Goal: Task Accomplishment & Management: Use online tool/utility

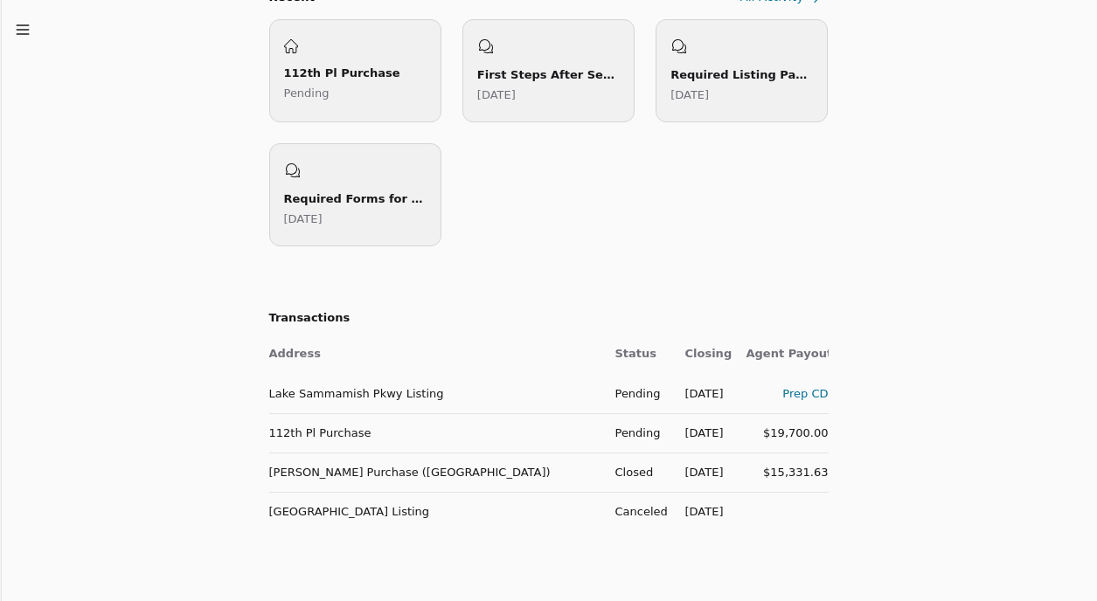
scroll to position [539, 0]
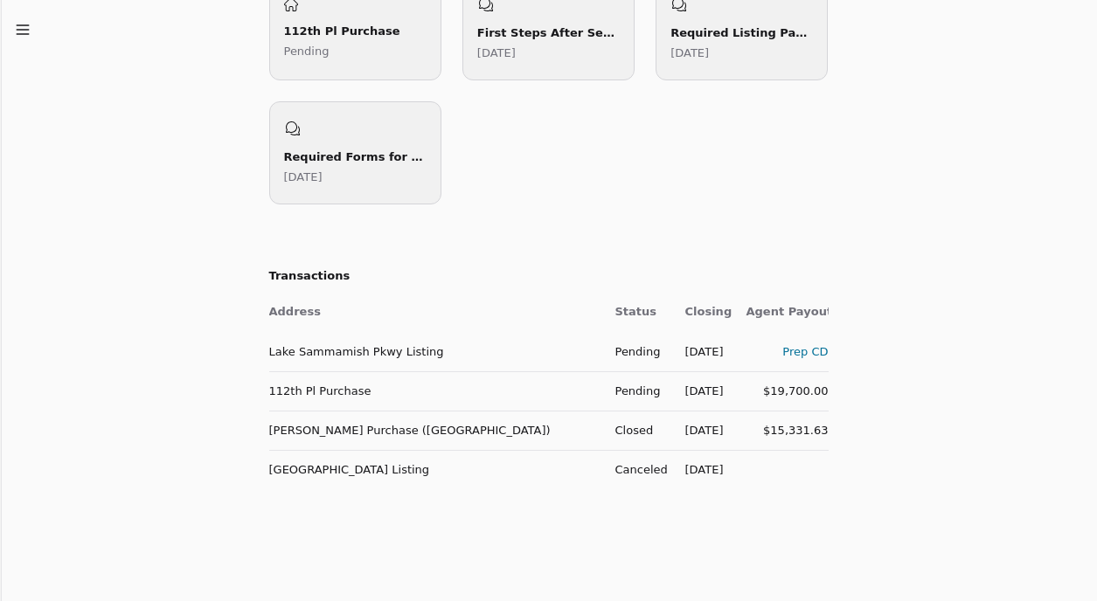
click at [803, 351] on div "Prep CD" at bounding box center [788, 352] width 82 height 18
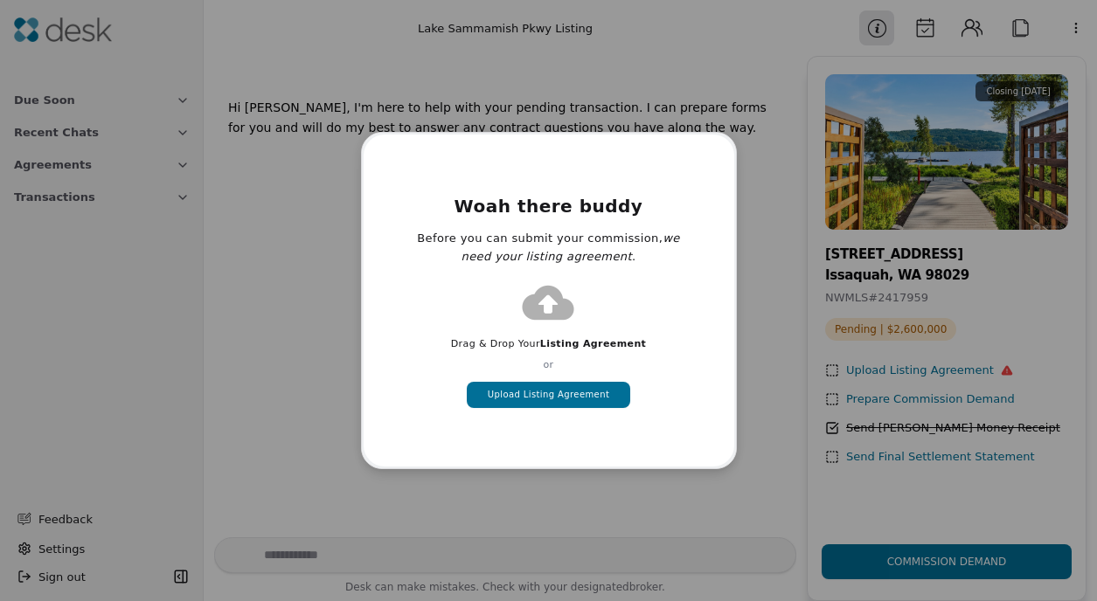
click at [569, 392] on button "Upload Listing Agreement" at bounding box center [548, 395] width 163 height 26
click at [564, 390] on button "Upload Listing Agreement" at bounding box center [548, 395] width 163 height 26
click at [562, 393] on button "Upload Listing Agreement" at bounding box center [548, 395] width 163 height 26
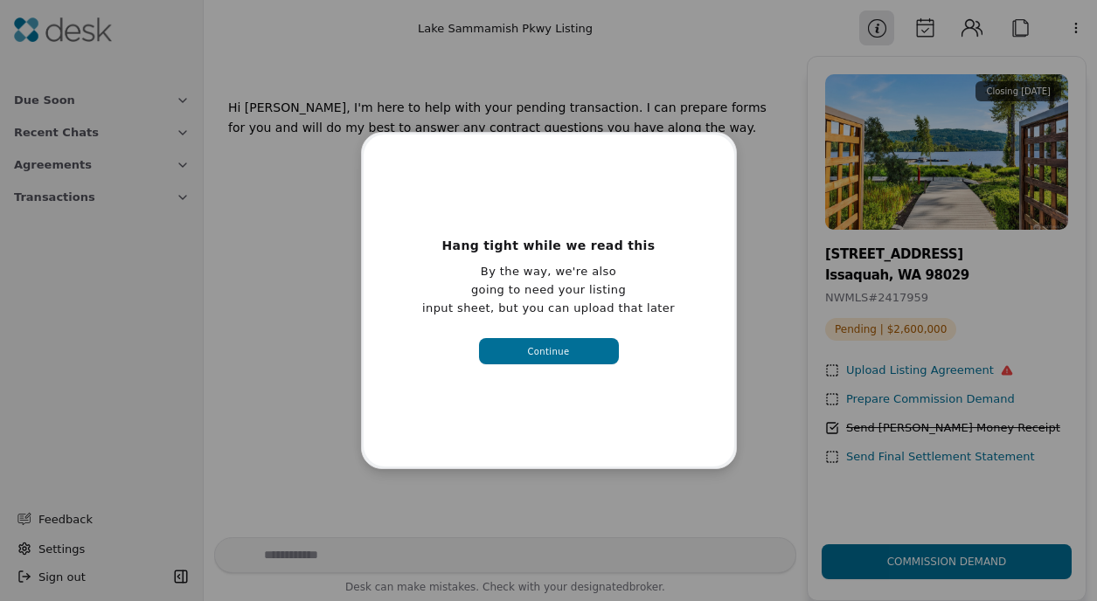
click at [543, 345] on span "Continue" at bounding box center [548, 351] width 42 height 13
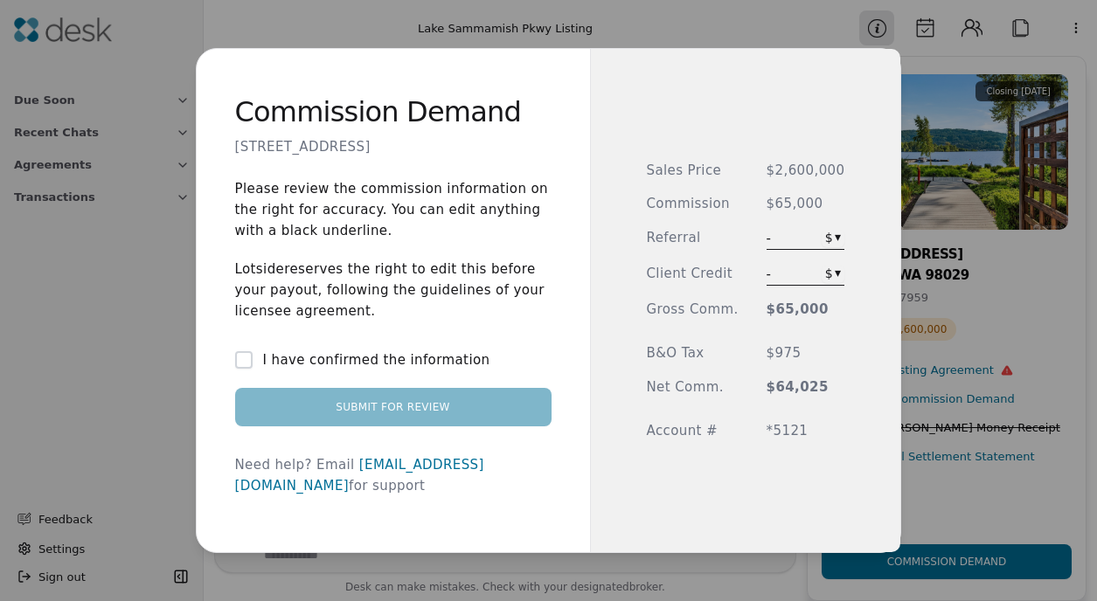
click at [801, 236] on div "- $ ▾" at bounding box center [806, 239] width 79 height 22
click at [831, 236] on div "Commission Demand [STREET_ADDRESS] Please review the commission information on …" at bounding box center [548, 300] width 1097 height 601
click at [863, 212] on div "Commission Demand [STREET_ADDRESS] Please review the commission information on …" at bounding box center [548, 300] width 1097 height 601
click at [826, 241] on div "Commission Demand [STREET_ADDRESS] Please review the commission information on …" at bounding box center [548, 300] width 1097 height 601
click at [861, 238] on div "Commission Demand [STREET_ADDRESS] Please review the commission information on …" at bounding box center [548, 300] width 1097 height 601
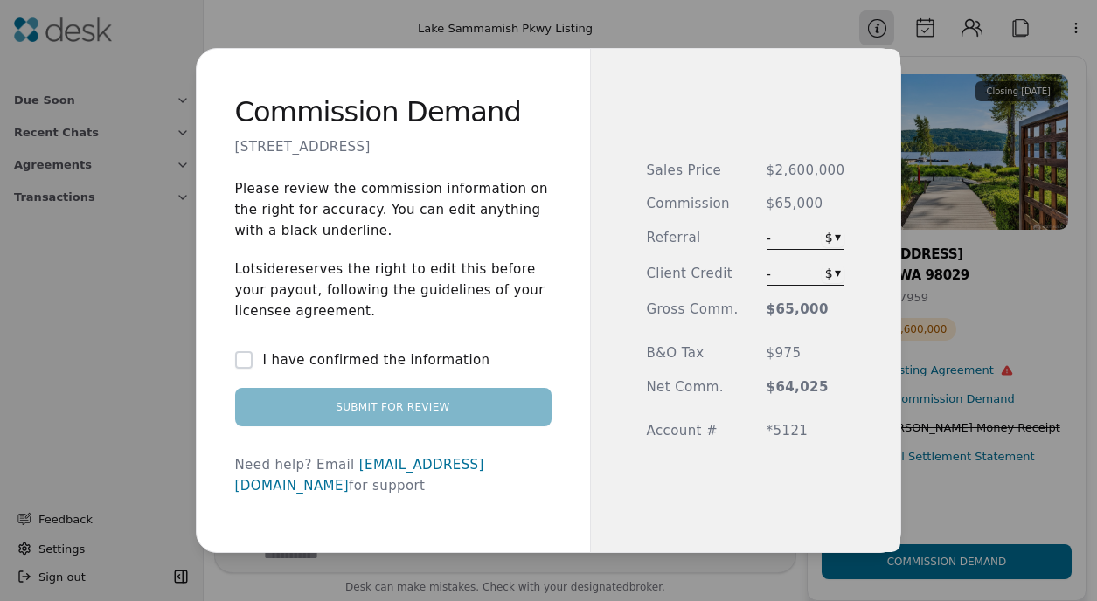
click at [793, 314] on span "$65,000" at bounding box center [806, 310] width 79 height 20
click at [372, 475] on link "[EMAIL_ADDRESS][DOMAIN_NAME]" at bounding box center [359, 475] width 249 height 37
click at [801, 310] on span "$65,000" at bounding box center [806, 310] width 79 height 20
click at [835, 275] on div "Commission Demand [STREET_ADDRESS] Please review the commission information on …" at bounding box center [548, 300] width 1097 height 601
click at [831, 243] on div "Commission Demand [STREET_ADDRESS] Please review the commission information on …" at bounding box center [548, 300] width 1097 height 601
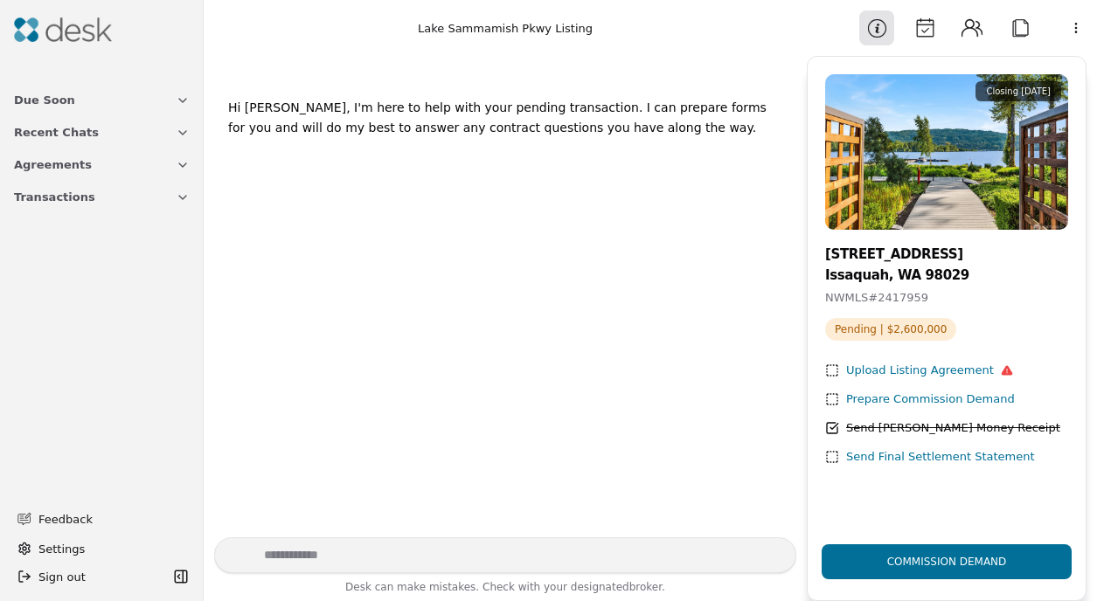
click at [831, 373] on icon at bounding box center [832, 371] width 14 height 14
click at [880, 369] on div "Upload Listing Agreement" at bounding box center [929, 371] width 167 height 18
click at [910, 573] on div "Commission Demand" at bounding box center [947, 561] width 148 height 59
click at [129, 109] on button "Due Soon" at bounding box center [101, 100] width 197 height 32
click at [104, 249] on button "Agreements" at bounding box center [101, 253] width 197 height 32
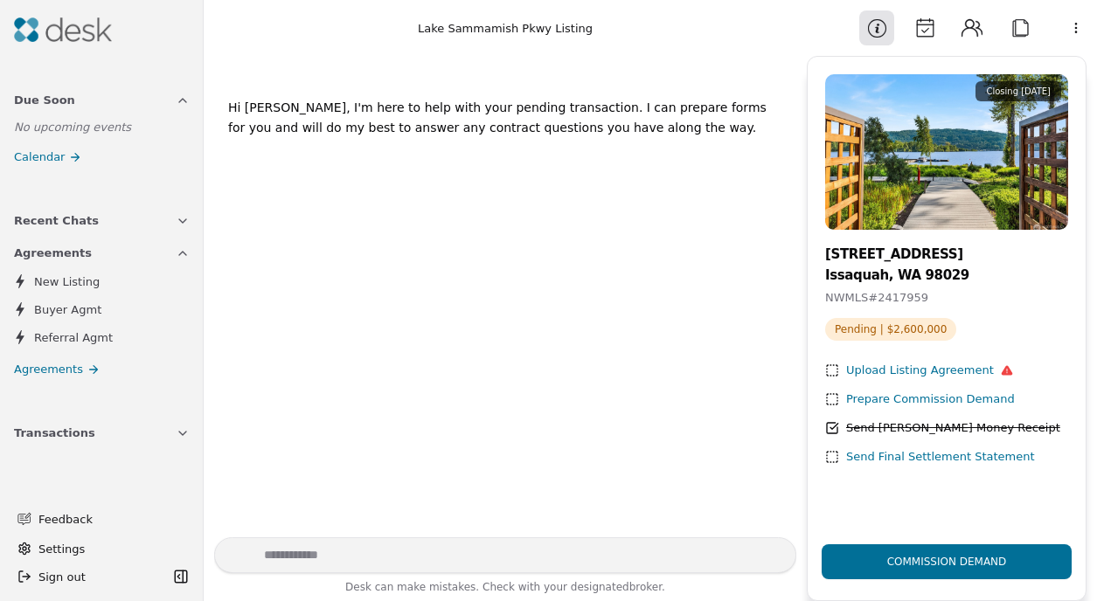
click at [127, 364] on link "Agreements" at bounding box center [101, 369] width 197 height 25
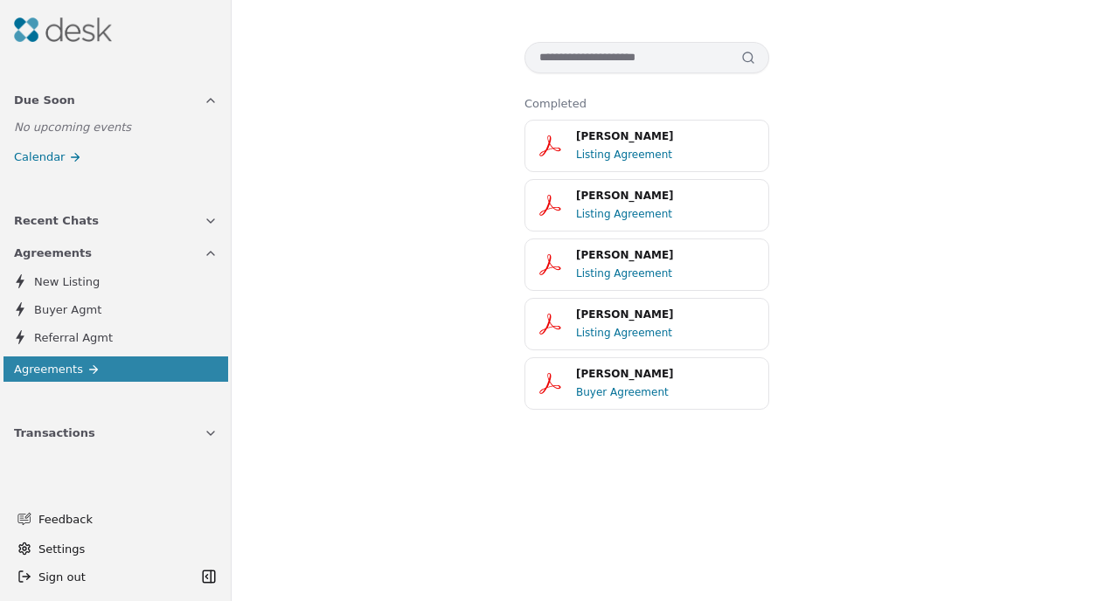
click at [132, 436] on button "Transactions" at bounding box center [115, 433] width 225 height 32
click at [212, 253] on icon "button" at bounding box center [210, 253] width 7 height 3
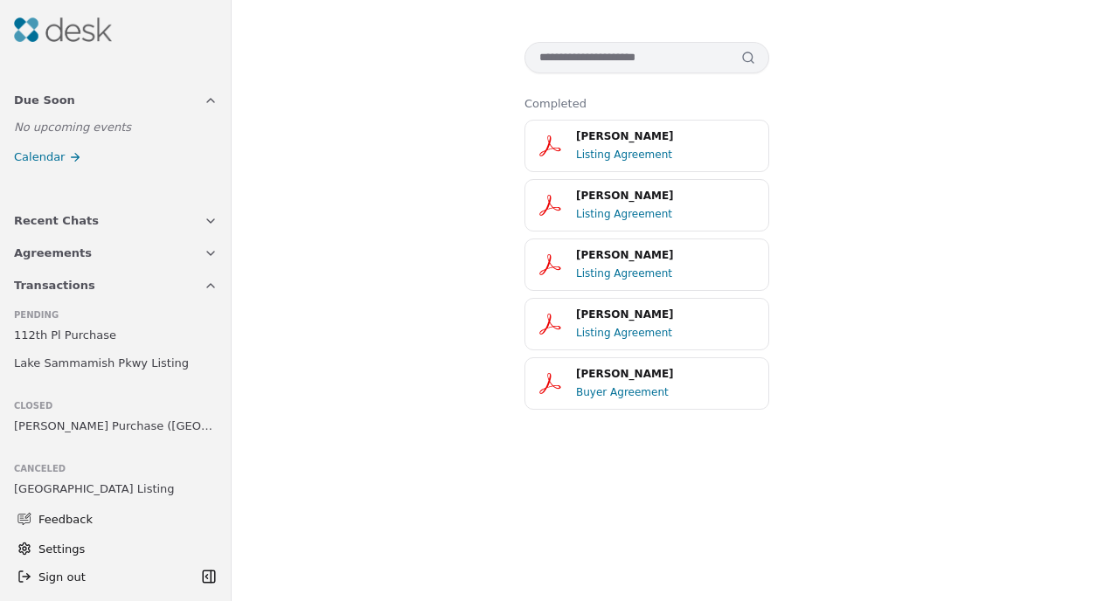
click at [107, 359] on span "Lake Sammamish Pkwy Listing" at bounding box center [101, 363] width 175 height 18
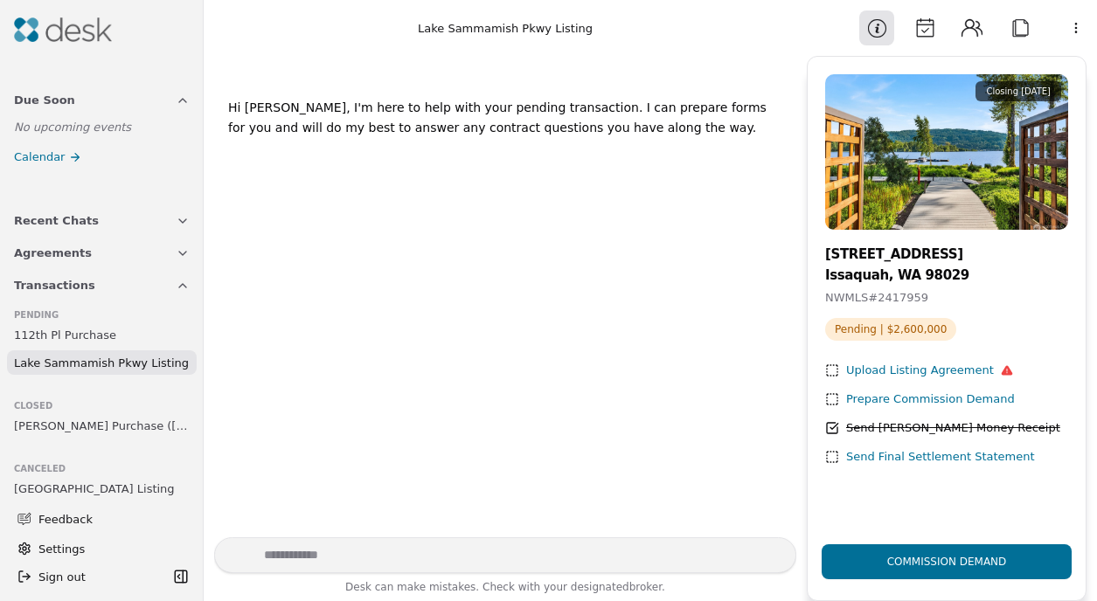
click at [80, 340] on span "112th Pl Purchase" at bounding box center [65, 335] width 102 height 18
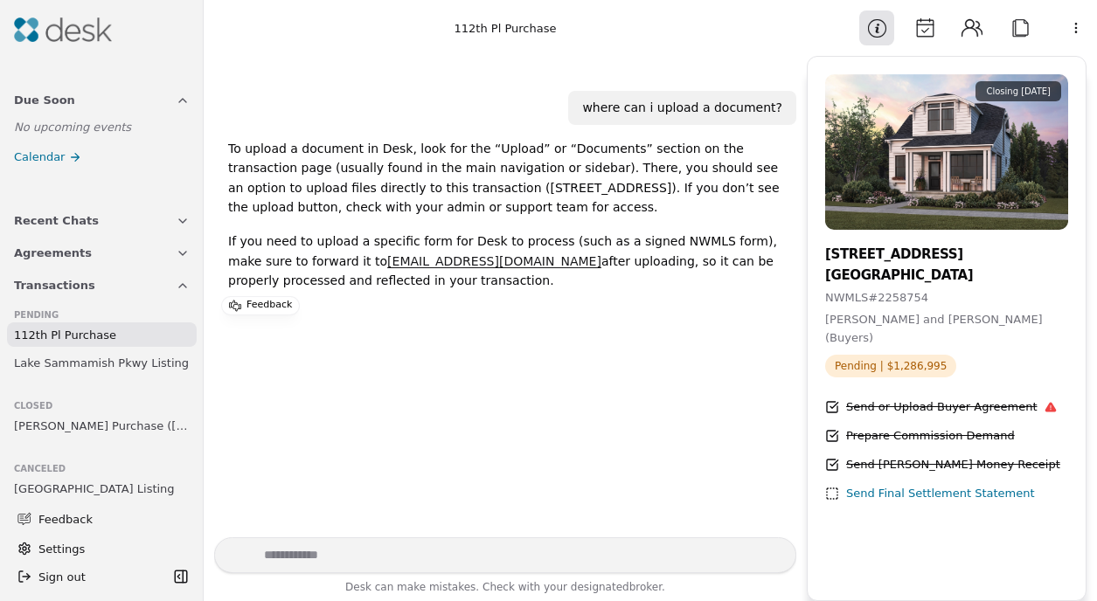
click at [923, 31] on button "Calendar" at bounding box center [924, 27] width 35 height 35
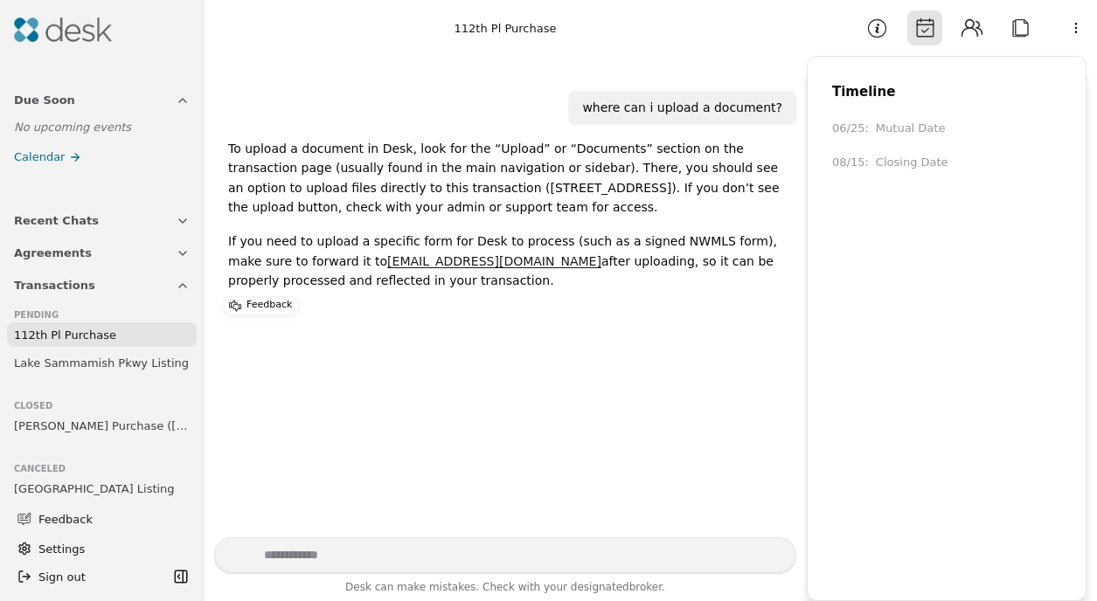
click at [890, 164] on div "Closing Date" at bounding box center [912, 163] width 73 height 18
